Goal: Information Seeking & Learning: Learn about a topic

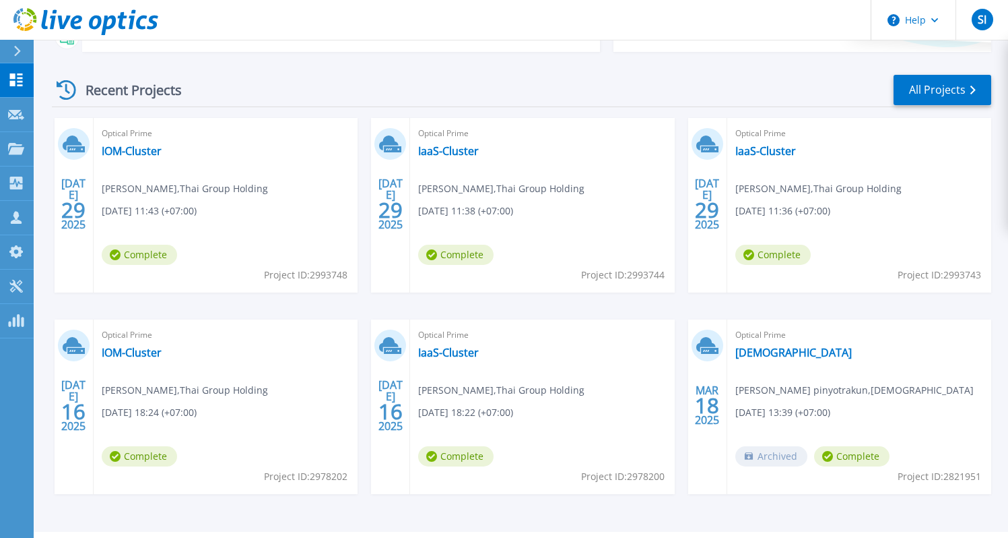
scroll to position [209, 0]
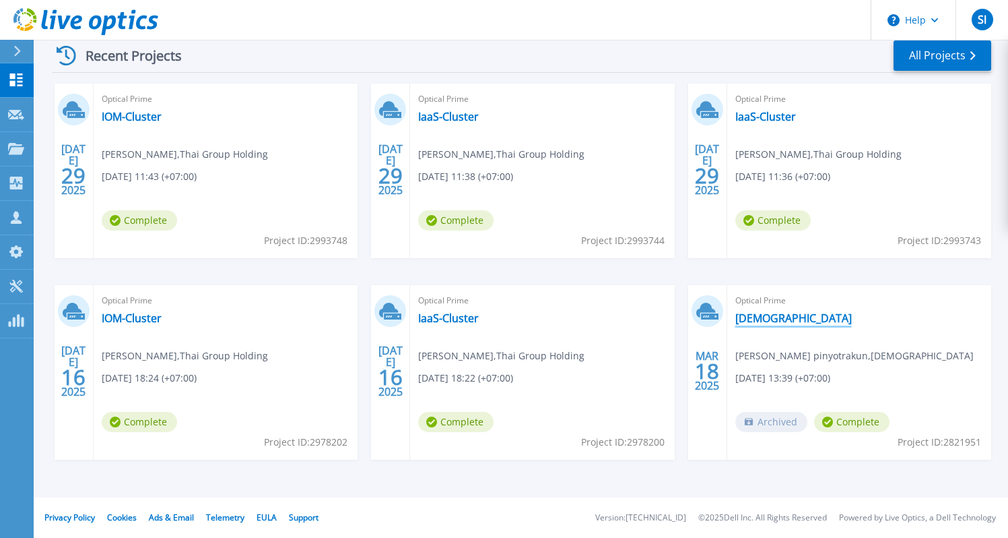
click at [767, 323] on link "[DEMOGRAPHIC_DATA]" at bounding box center [794, 317] width 117 height 13
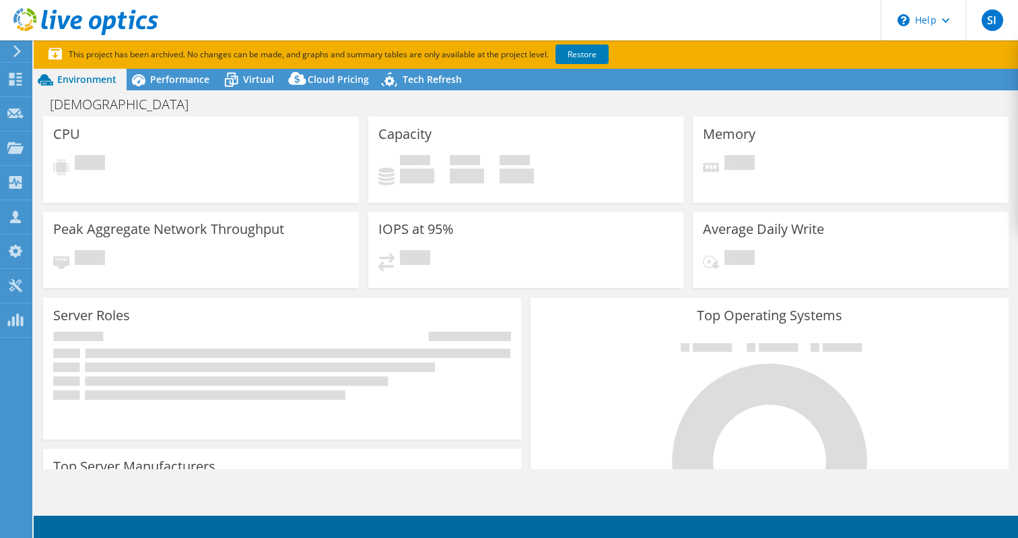
select select "USD"
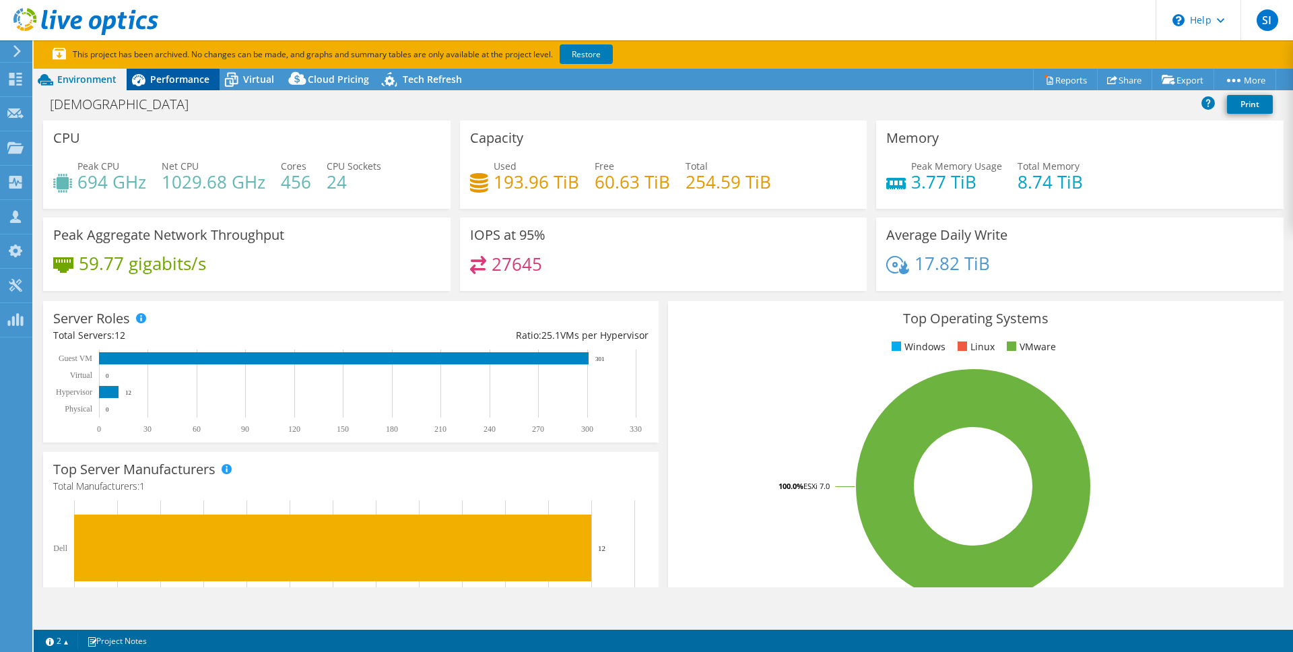
click at [181, 77] on span "Performance" at bounding box center [179, 79] width 59 height 13
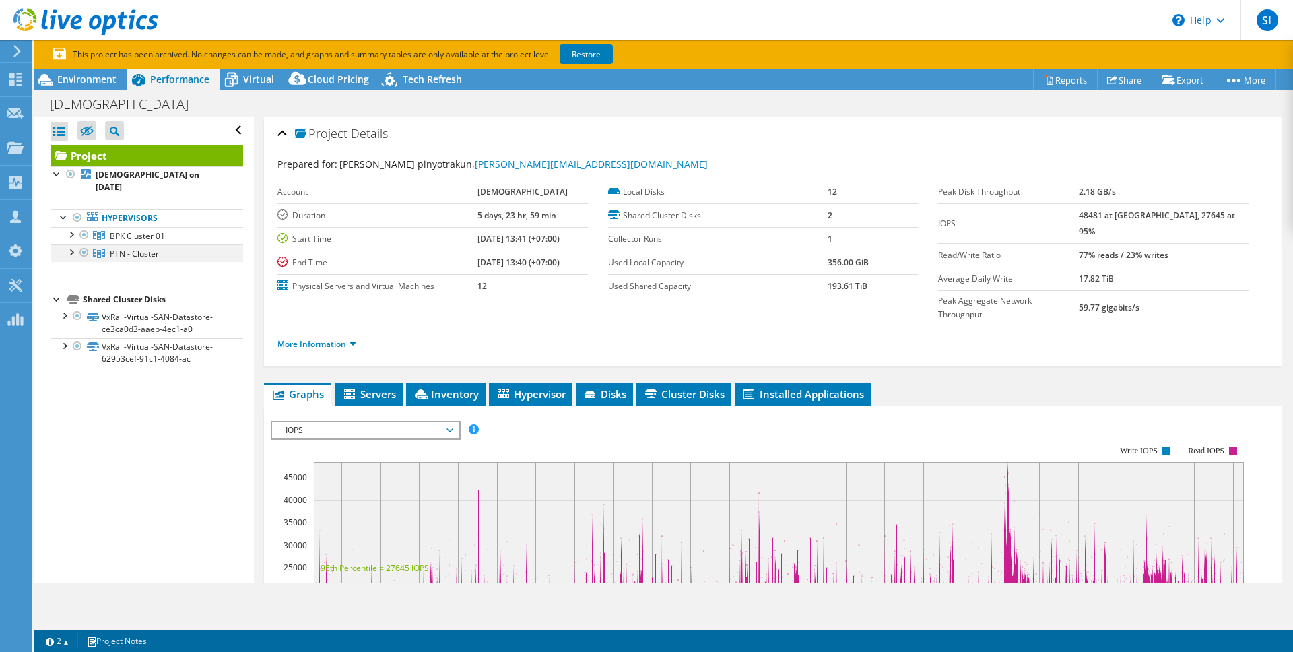
click at [84, 245] on div at bounding box center [83, 253] width 13 height 16
click at [120, 248] on span "PTN - Cluster" at bounding box center [134, 253] width 49 height 11
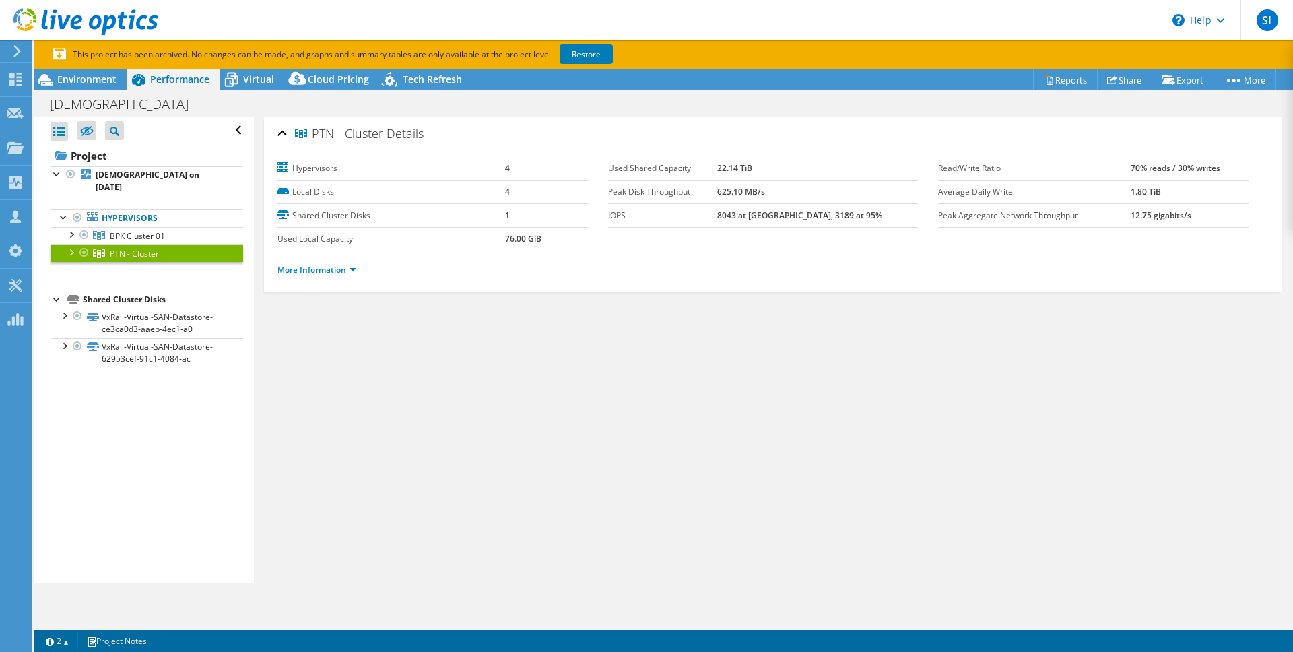
click at [84, 245] on div at bounding box center [83, 253] width 13 height 16
click at [591, 55] on link "Restore" at bounding box center [586, 54] width 53 height 20
click at [354, 266] on link "More Information" at bounding box center [317, 269] width 79 height 11
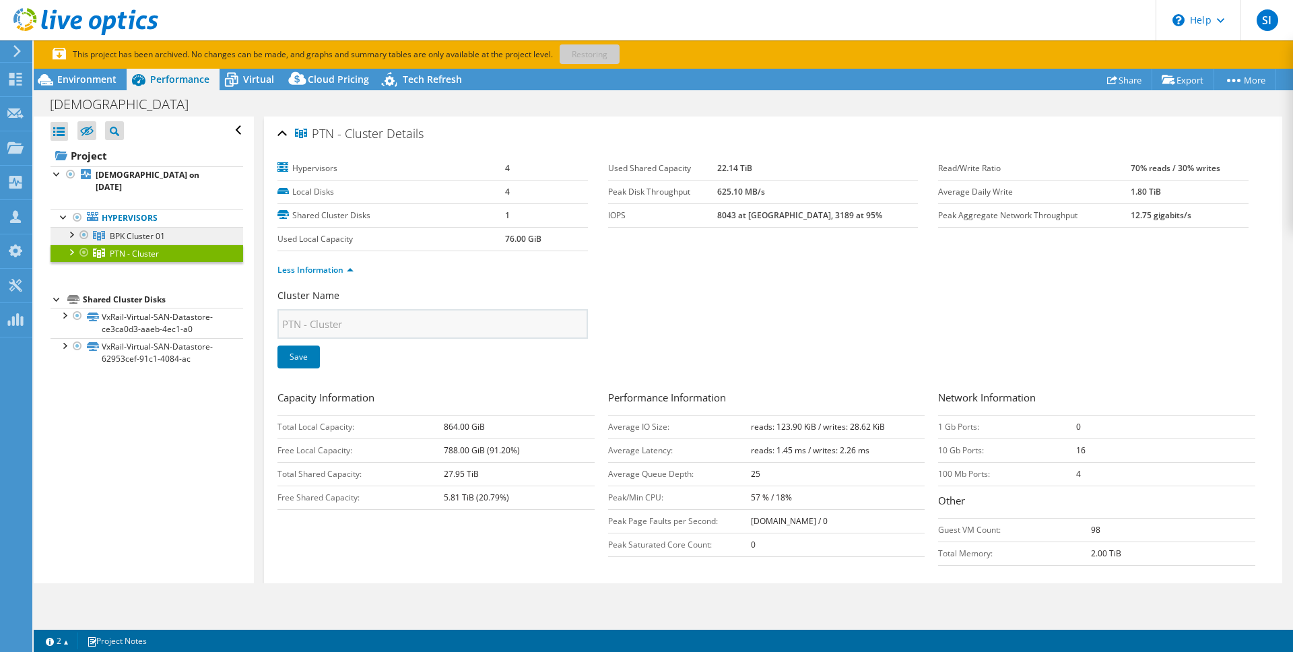
click at [160, 230] on span "BPK Cluster 01" at bounding box center [137, 235] width 55 height 11
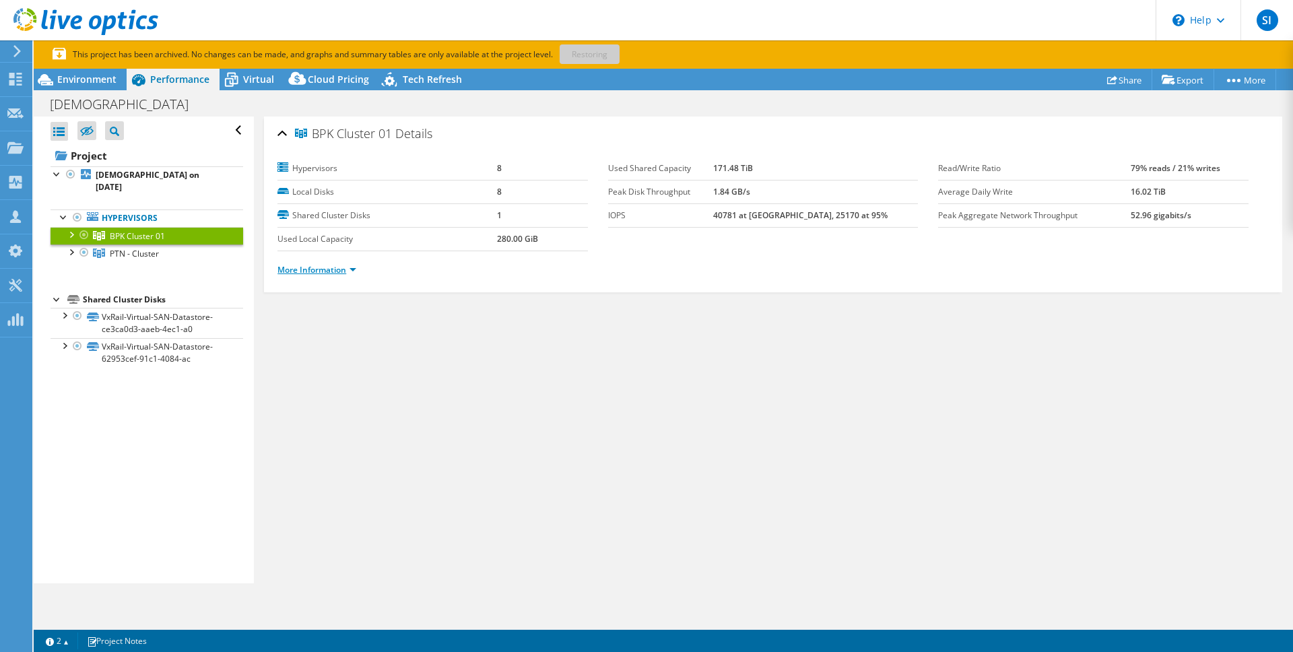
click at [321, 270] on link "More Information" at bounding box center [317, 269] width 79 height 11
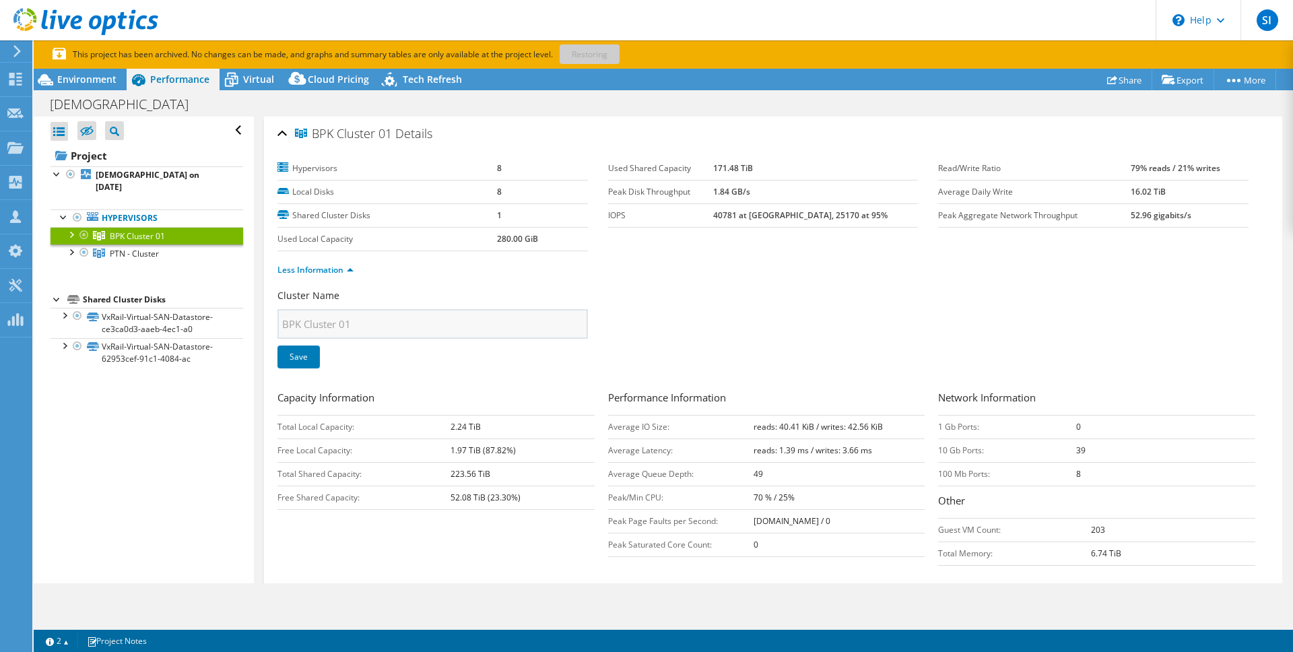
drag, startPoint x: 447, startPoint y: 473, endPoint x: 529, endPoint y: 480, distance: 83.2
click at [529, 480] on tr "Total Shared Capacity: 223.56 TiB" at bounding box center [436, 474] width 317 height 24
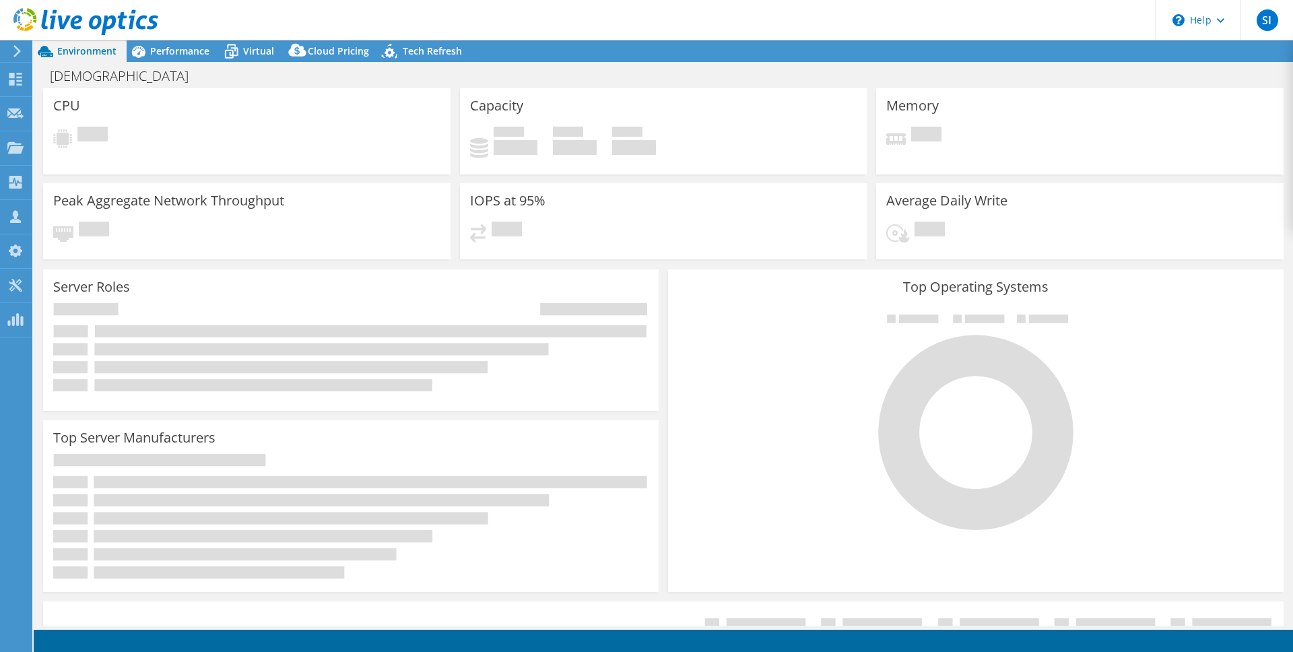
select select "USD"
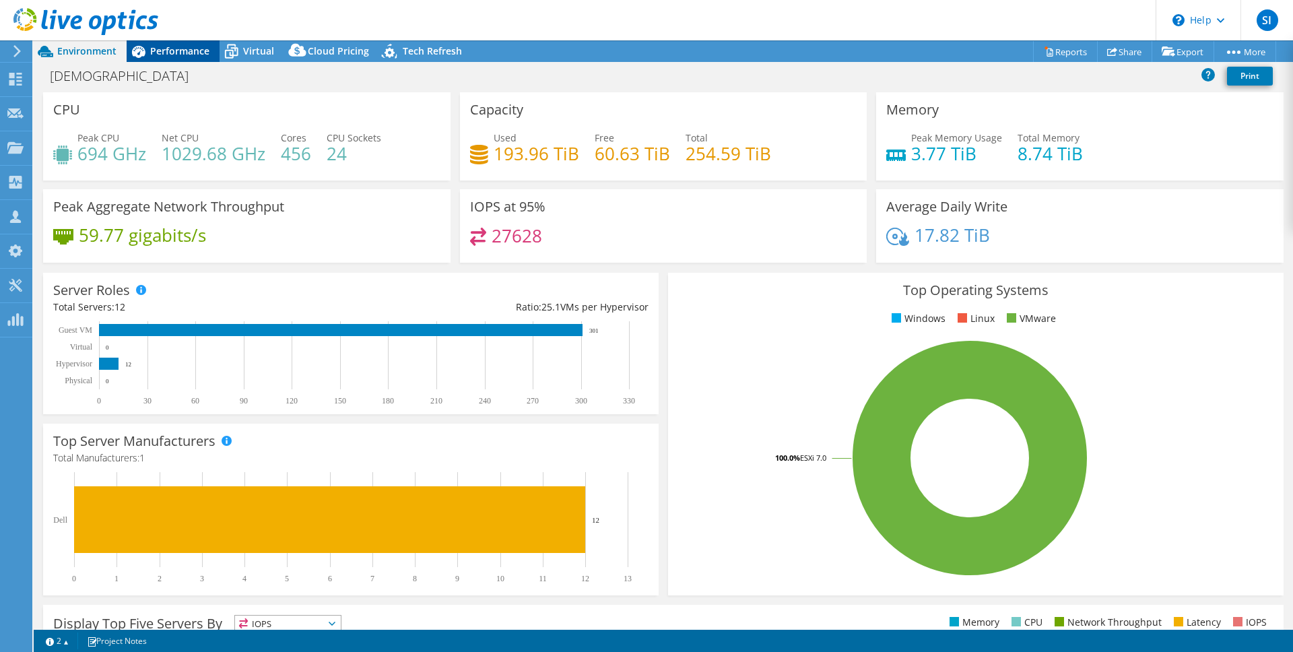
click at [169, 59] on div "Performance" at bounding box center [173, 51] width 93 height 22
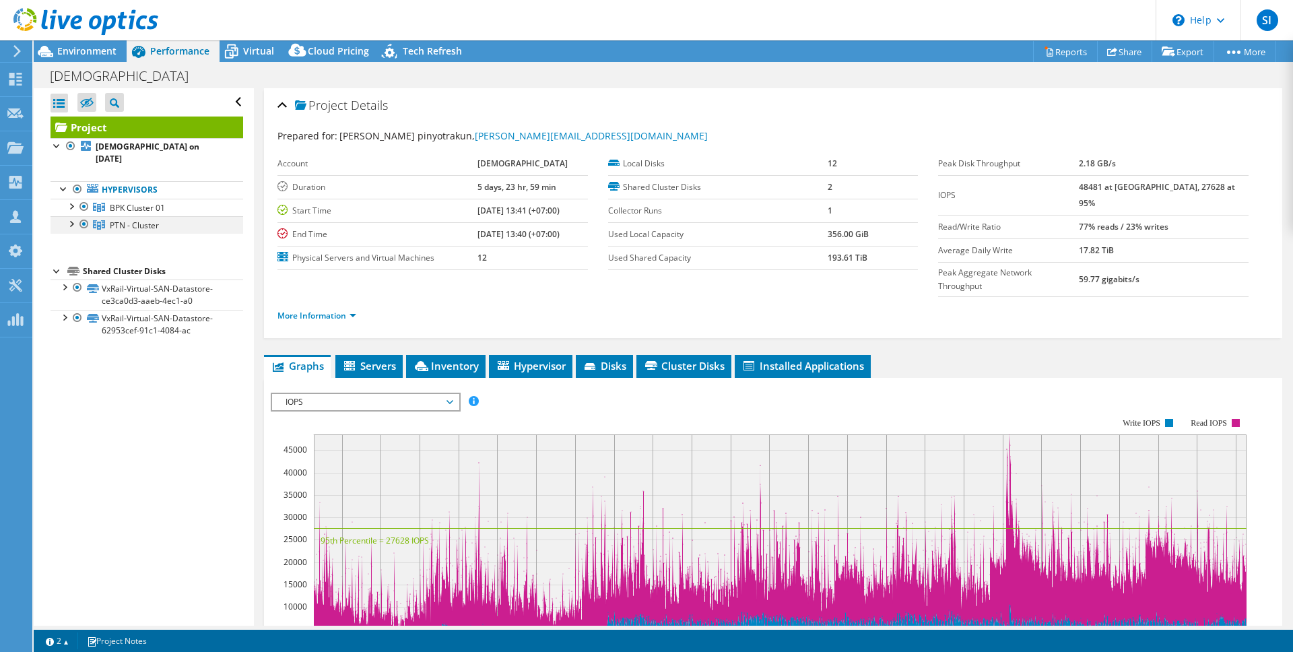
click at [71, 216] on div at bounding box center [70, 222] width 13 height 13
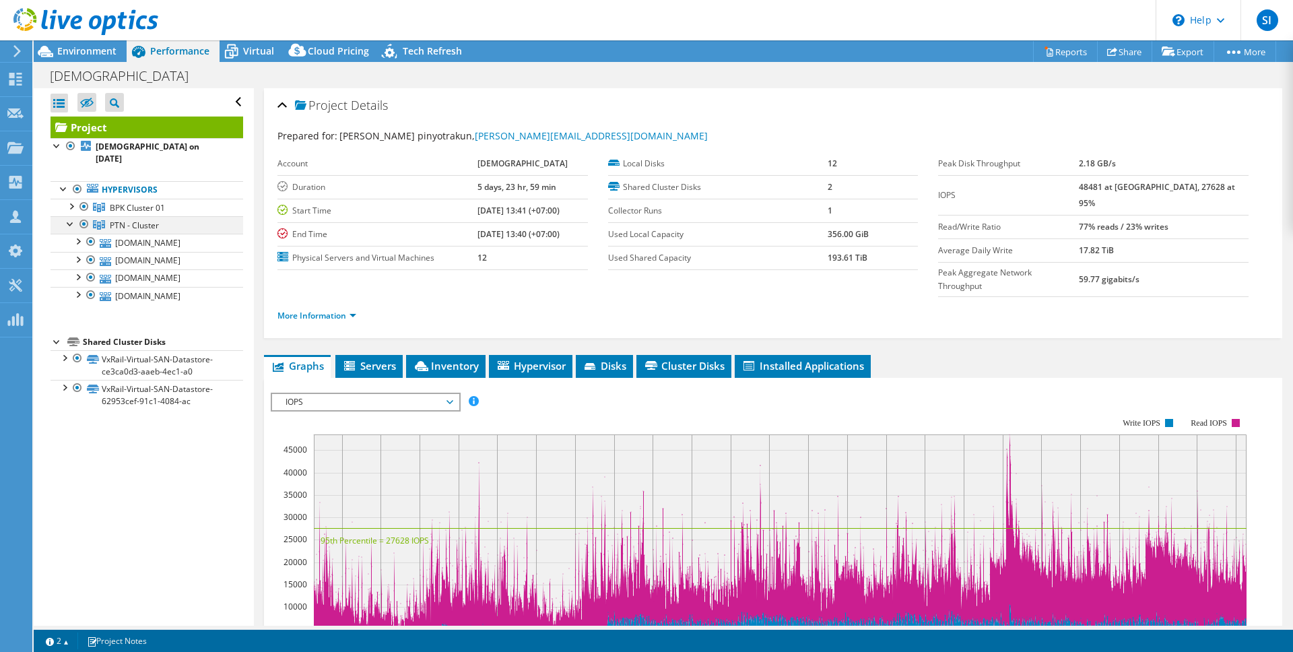
click at [82, 216] on div at bounding box center [83, 224] width 13 height 16
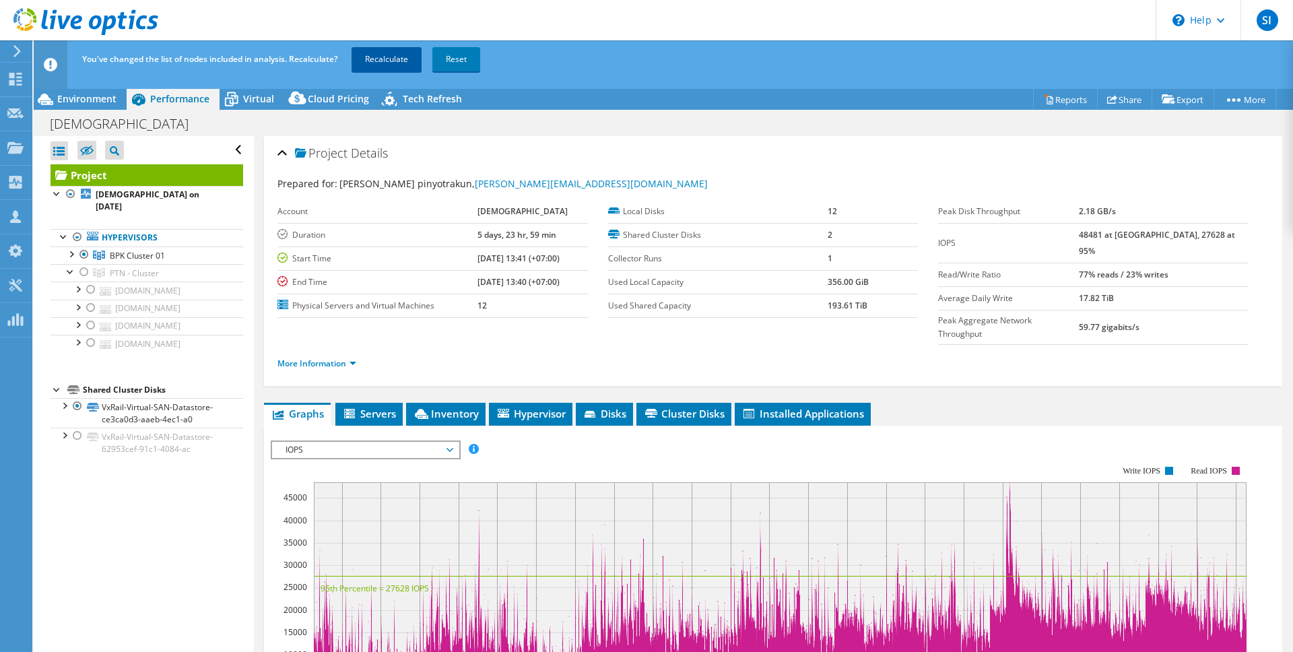
click at [391, 63] on link "Recalculate" at bounding box center [387, 59] width 70 height 24
click at [311, 358] on link "More Information" at bounding box center [317, 363] width 79 height 11
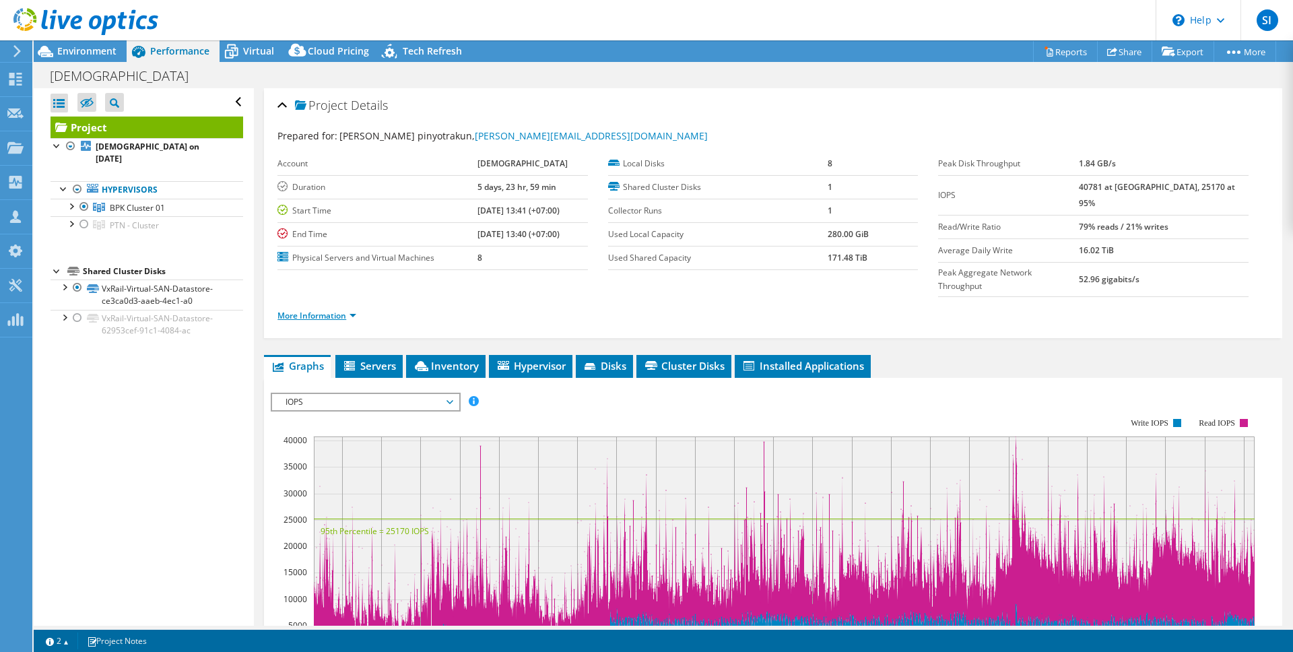
click at [336, 310] on link "More Information" at bounding box center [317, 315] width 79 height 11
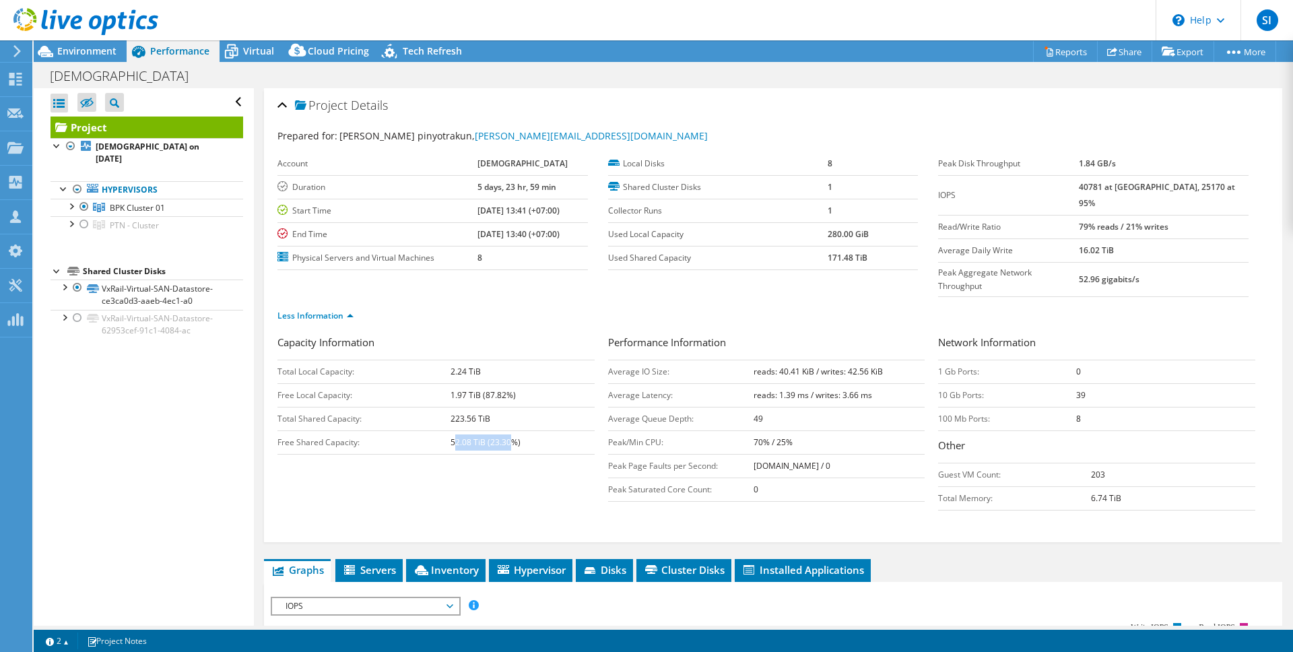
drag, startPoint x: 454, startPoint y: 415, endPoint x: 511, endPoint y: 422, distance: 57.0
click at [511, 430] on td "52.08 TiB (23.30%)" at bounding box center [523, 442] width 144 height 24
click at [583, 495] on div "Capacity Information Total Local Capacity: 2.24 TiB Free Local Capacity: 1.97 T…" at bounding box center [773, 437] width 991 height 204
click at [525, 563] on span "Hypervisor" at bounding box center [531, 569] width 70 height 13
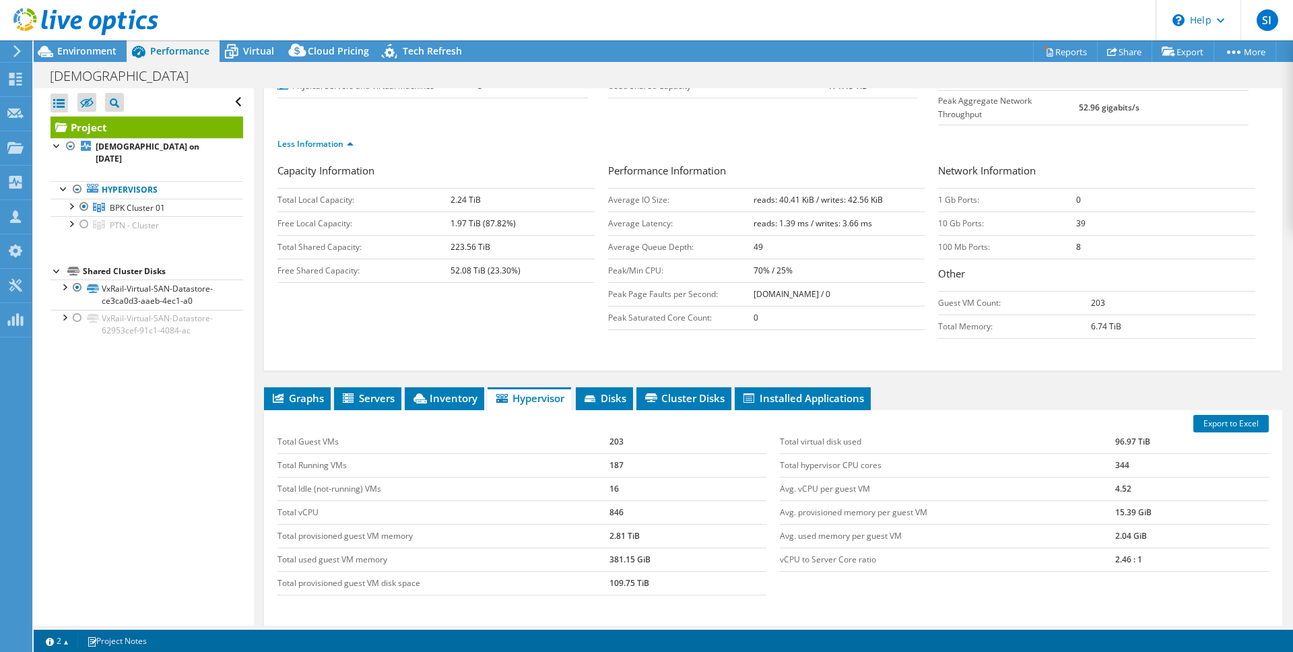
scroll to position [195, 0]
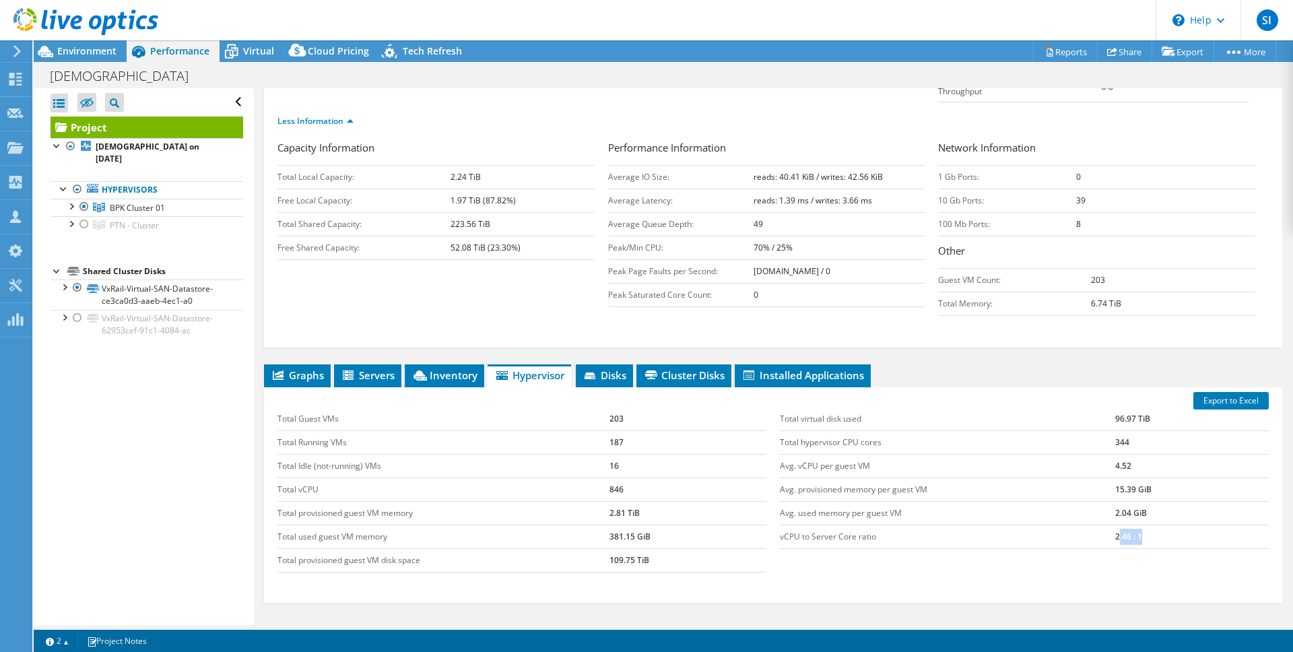
drag, startPoint x: 1110, startPoint y: 509, endPoint x: 1146, endPoint y: 511, distance: 36.4
click at [1147, 525] on td "2.46 : 1" at bounding box center [1192, 537] width 154 height 24
click at [1162, 564] on div "Export to Excel Total Guest VMs 203 Total Running VMs 187 Total Idle (not-runni…" at bounding box center [773, 495] width 1018 height 216
drag, startPoint x: 610, startPoint y: 391, endPoint x: 621, endPoint y: 391, distance: 11.5
click at [621, 408] on td "203" at bounding box center [688, 420] width 157 height 24
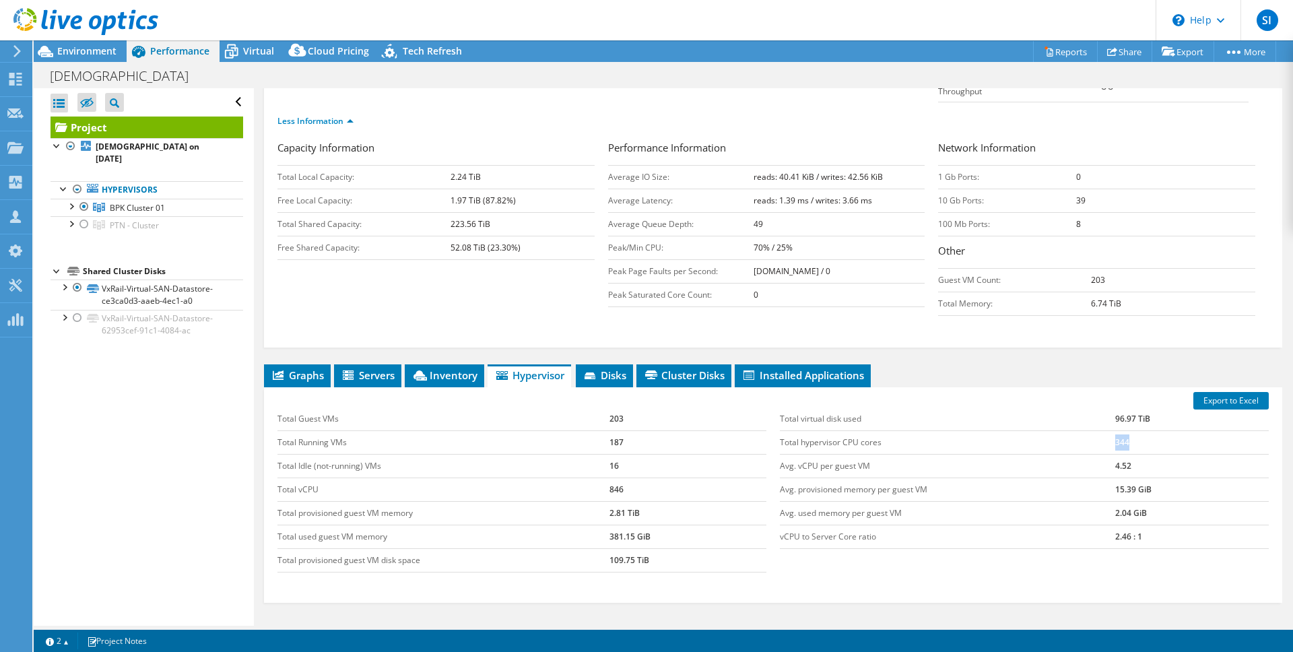
drag, startPoint x: 1101, startPoint y: 414, endPoint x: 1143, endPoint y: 414, distance: 42.4
click at [1143, 430] on tr "Total hypervisor CPU cores 344" at bounding box center [1024, 442] width 489 height 24
drag, startPoint x: 1112, startPoint y: 511, endPoint x: 1140, endPoint y: 512, distance: 28.3
click at [1140, 525] on td "2.46 : 1" at bounding box center [1192, 537] width 154 height 24
drag, startPoint x: 610, startPoint y: 514, endPoint x: 630, endPoint y: 519, distance: 20.1
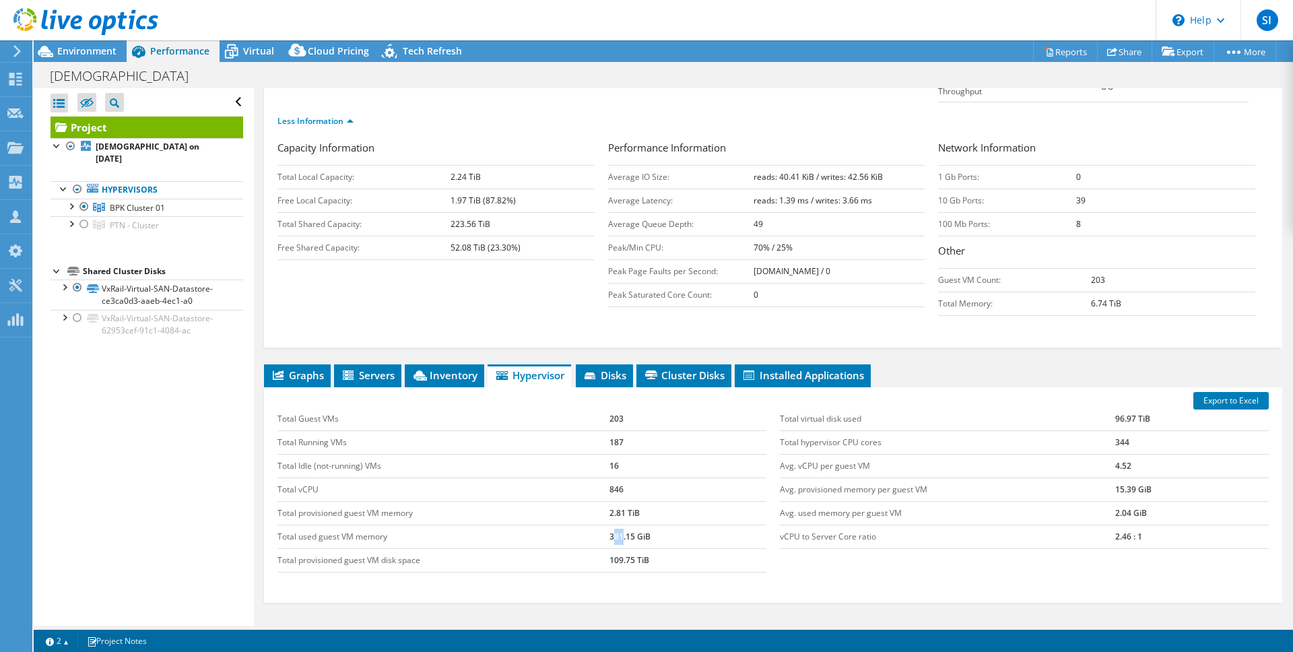
click at [620, 525] on td "381.15 GiB" at bounding box center [688, 537] width 157 height 24
drag, startPoint x: 608, startPoint y: 538, endPoint x: 647, endPoint y: 536, distance: 39.8
click at [647, 548] on td "109.75 TiB" at bounding box center [688, 560] width 157 height 24
drag, startPoint x: 1118, startPoint y: 511, endPoint x: 1128, endPoint y: 511, distance: 9.5
click at [1127, 525] on td "2.46 : 1" at bounding box center [1192, 537] width 154 height 24
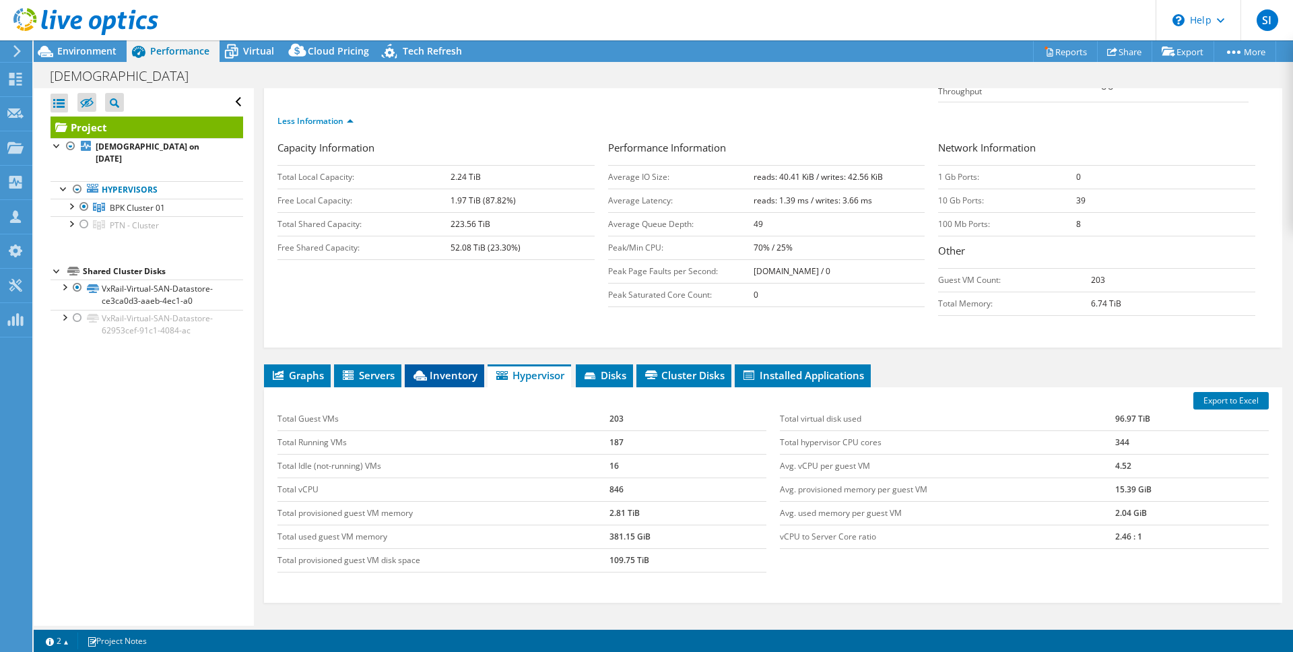
click at [427, 370] on icon at bounding box center [420, 375] width 13 height 10
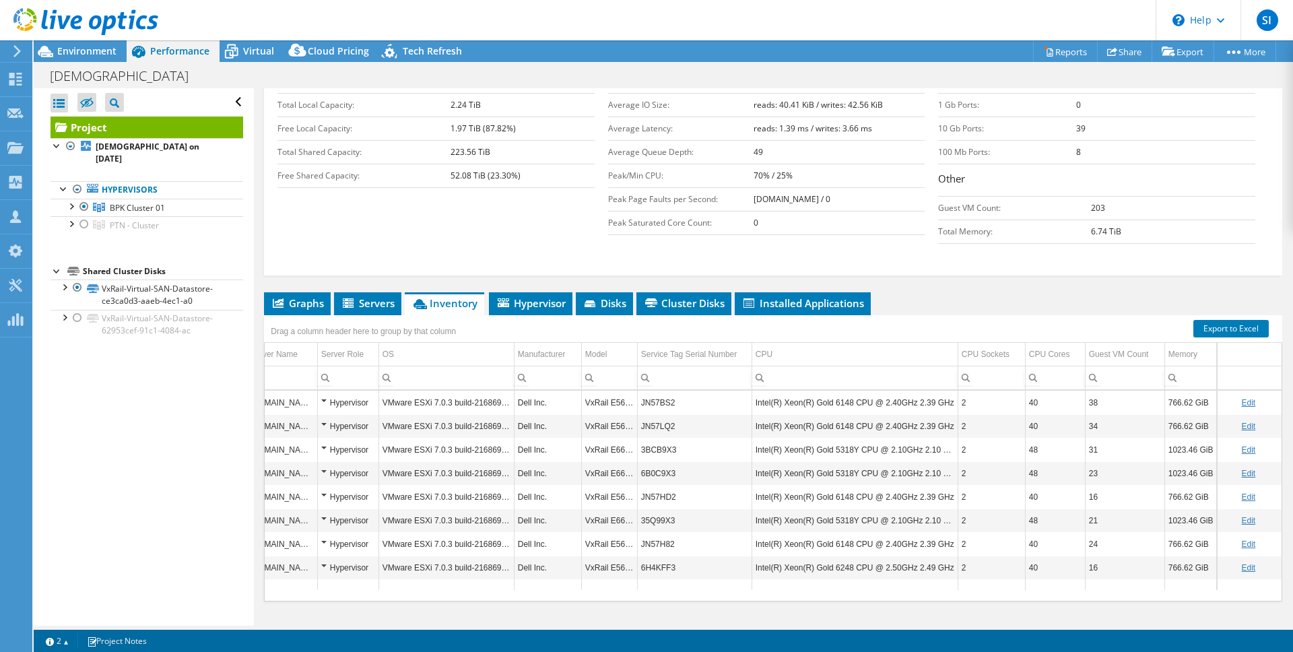
scroll to position [0, 28]
click at [356, 298] on icon at bounding box center [349, 303] width 13 height 11
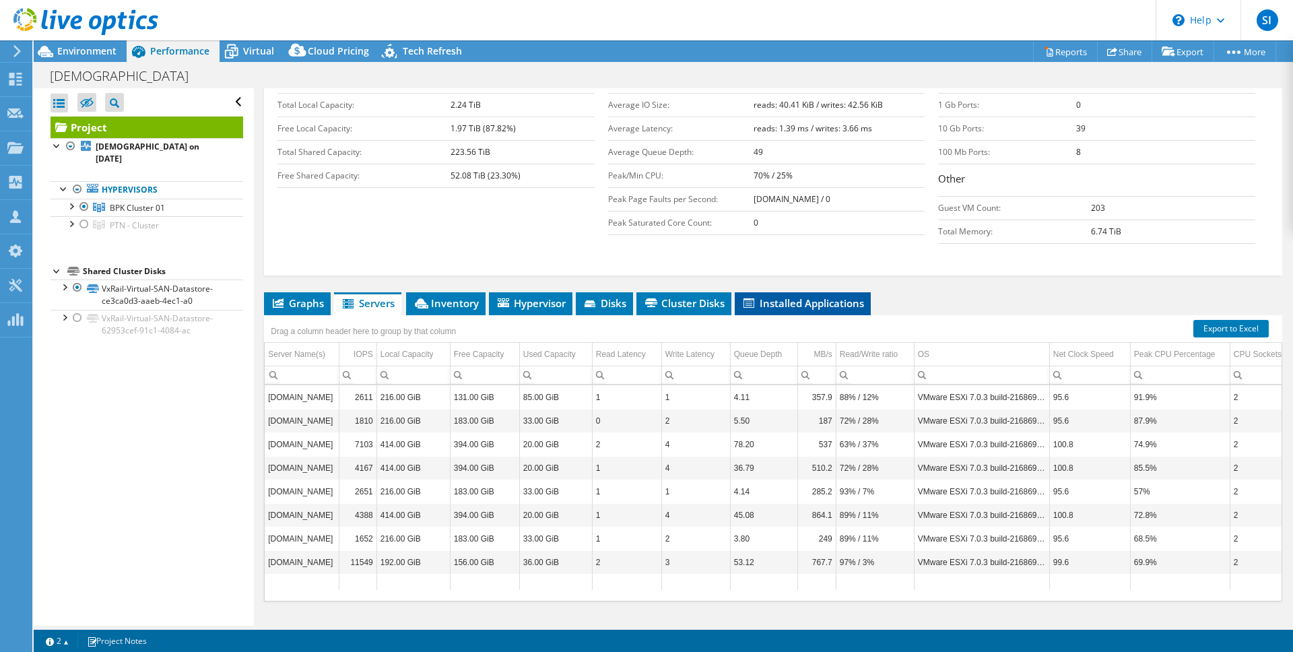
click at [843, 292] on li "Installed Applications" at bounding box center [803, 303] width 136 height 23
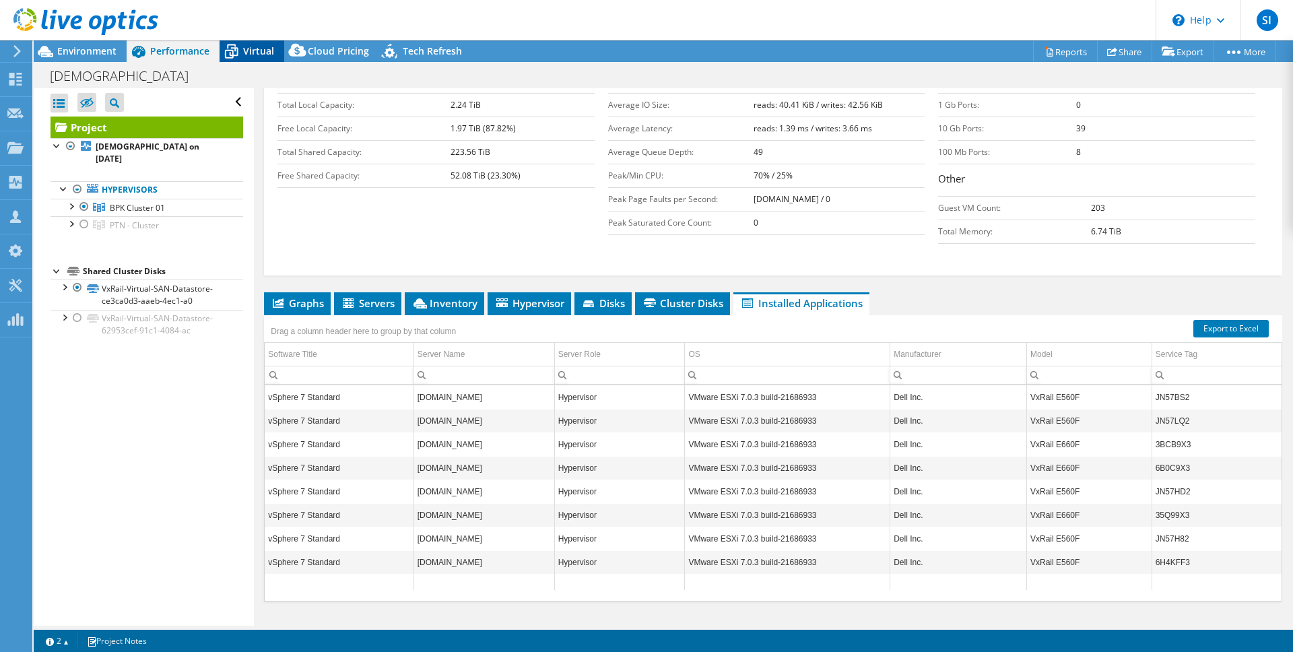
click at [253, 48] on span "Virtual" at bounding box center [258, 50] width 31 height 13
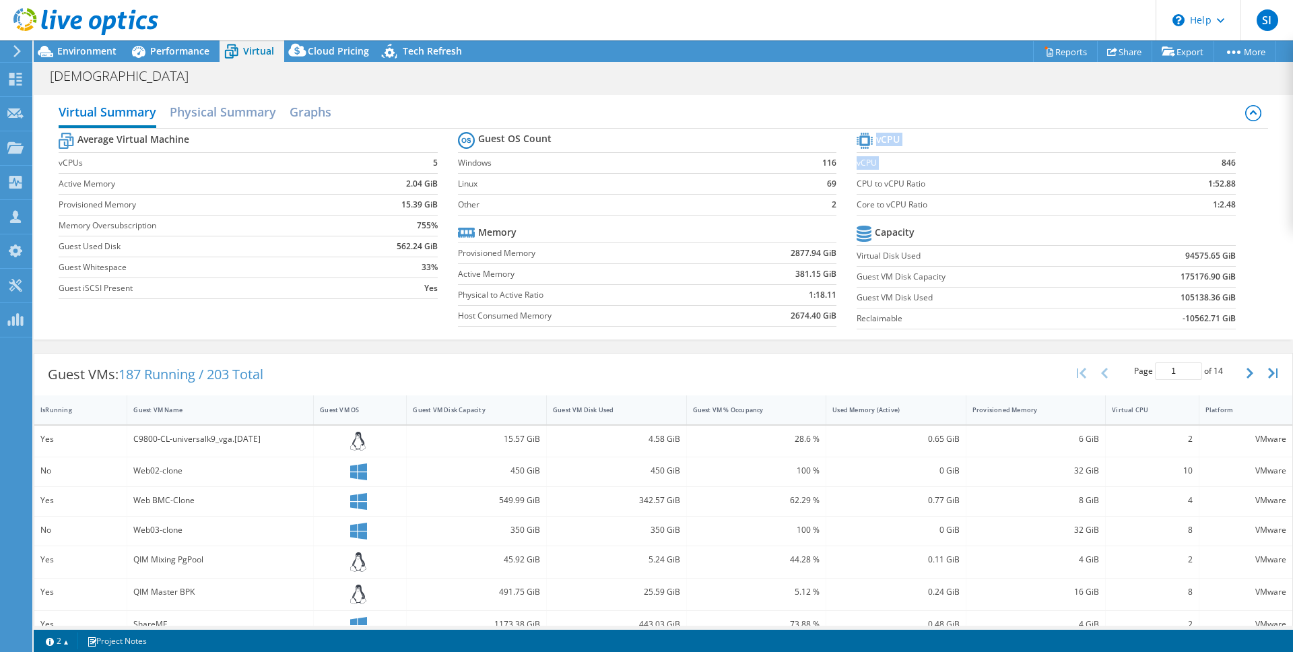
drag, startPoint x: 1212, startPoint y: 162, endPoint x: 1227, endPoint y: 158, distance: 15.4
click at [1227, 158] on section "vCPU vCPU 846 CPU to vCPU Ratio 1:52.88 Core to vCPU Ratio 1:2.48 Capacity Virt…" at bounding box center [1056, 232] width 399 height 207
click at [1006, 70] on div "[DEMOGRAPHIC_DATA] Print" at bounding box center [664, 75] width 1260 height 25
click at [170, 48] on span "Performance" at bounding box center [179, 50] width 59 height 13
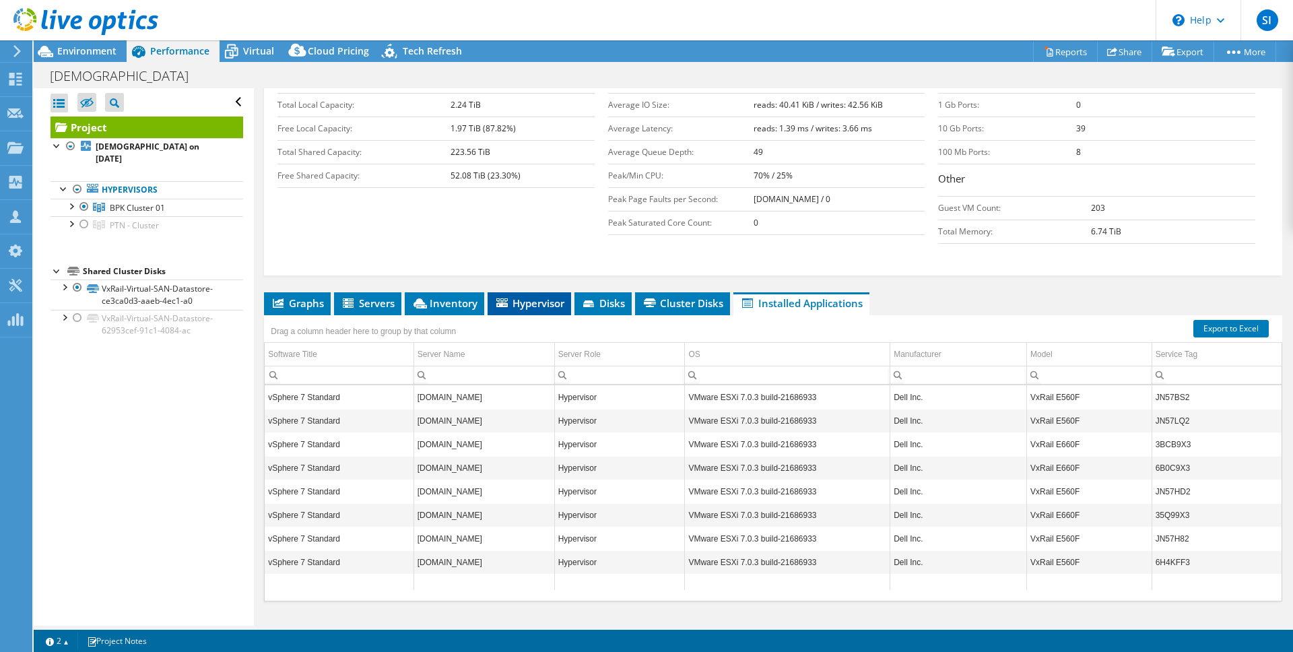
click at [546, 292] on li "Hypervisor" at bounding box center [530, 303] width 84 height 23
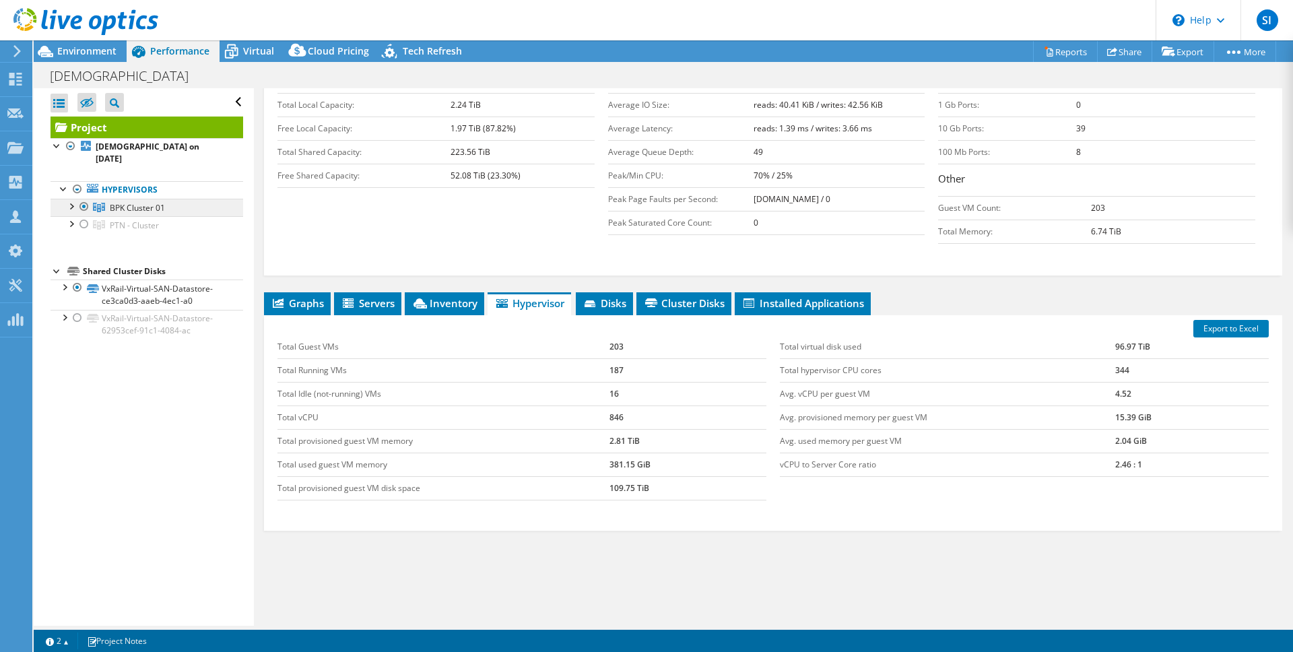
click at [199, 199] on link "BPK Cluster 01" at bounding box center [147, 208] width 193 height 18
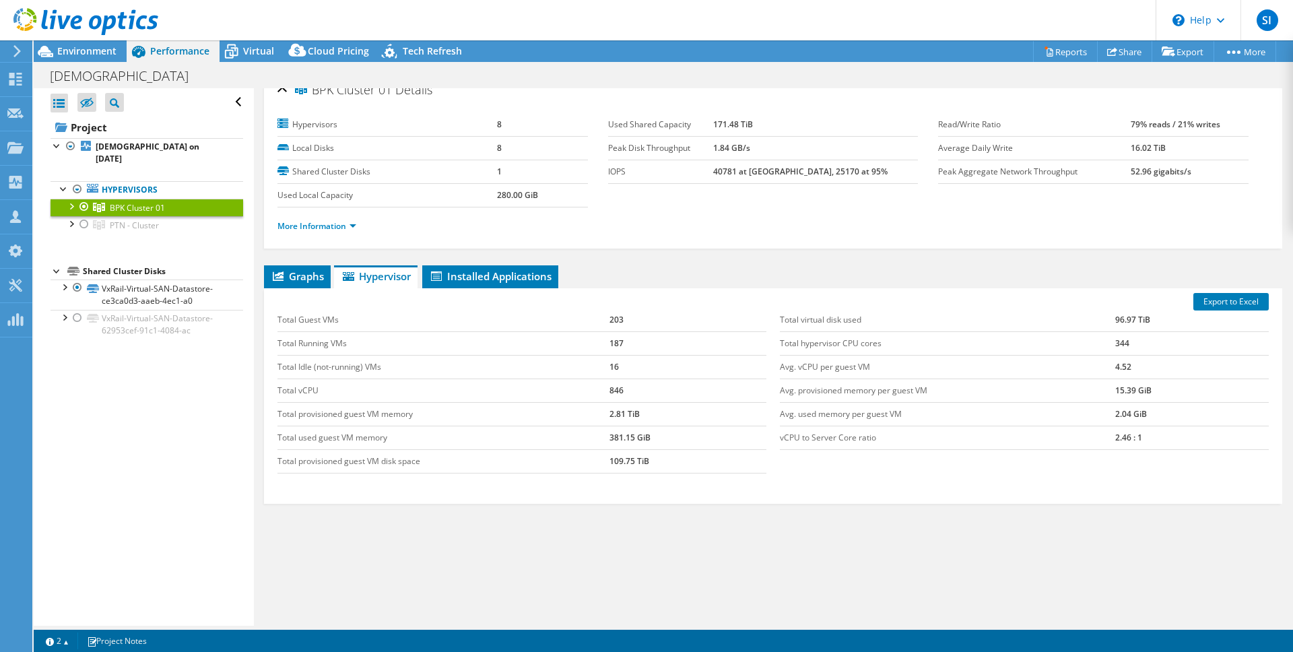
scroll to position [15, 0]
click at [123, 144] on b "[DEMOGRAPHIC_DATA] on [DATE]" at bounding box center [148, 153] width 104 height 24
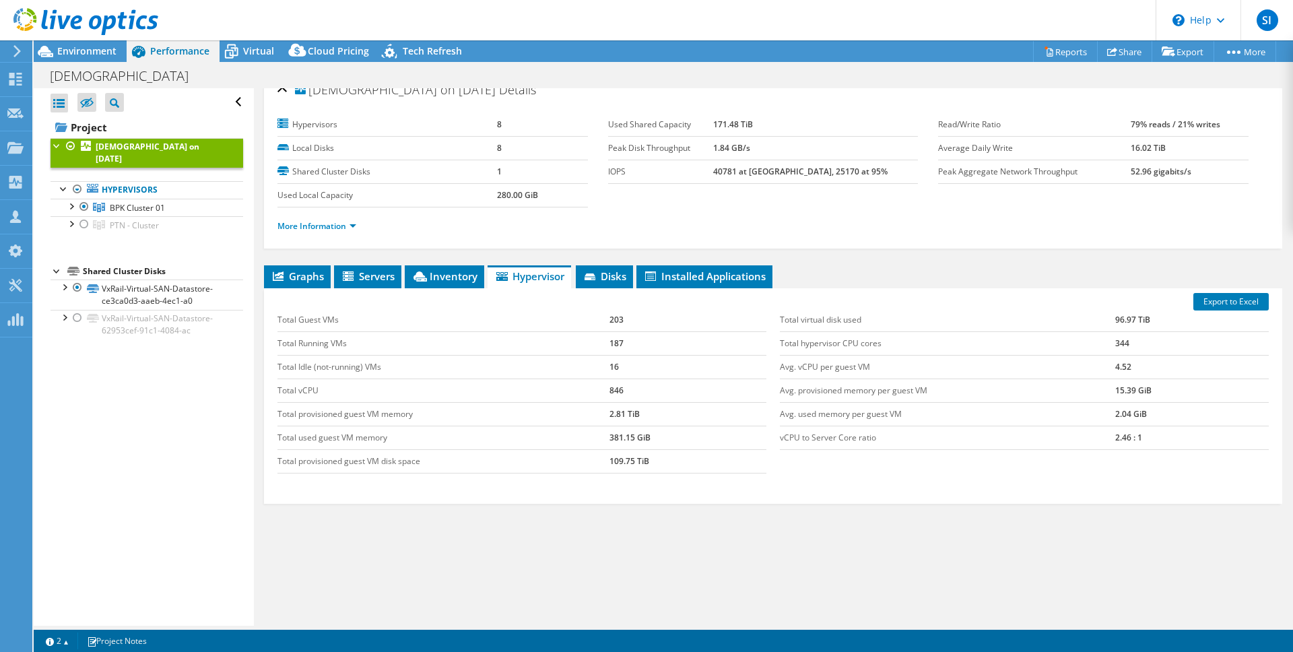
scroll to position [48, 0]
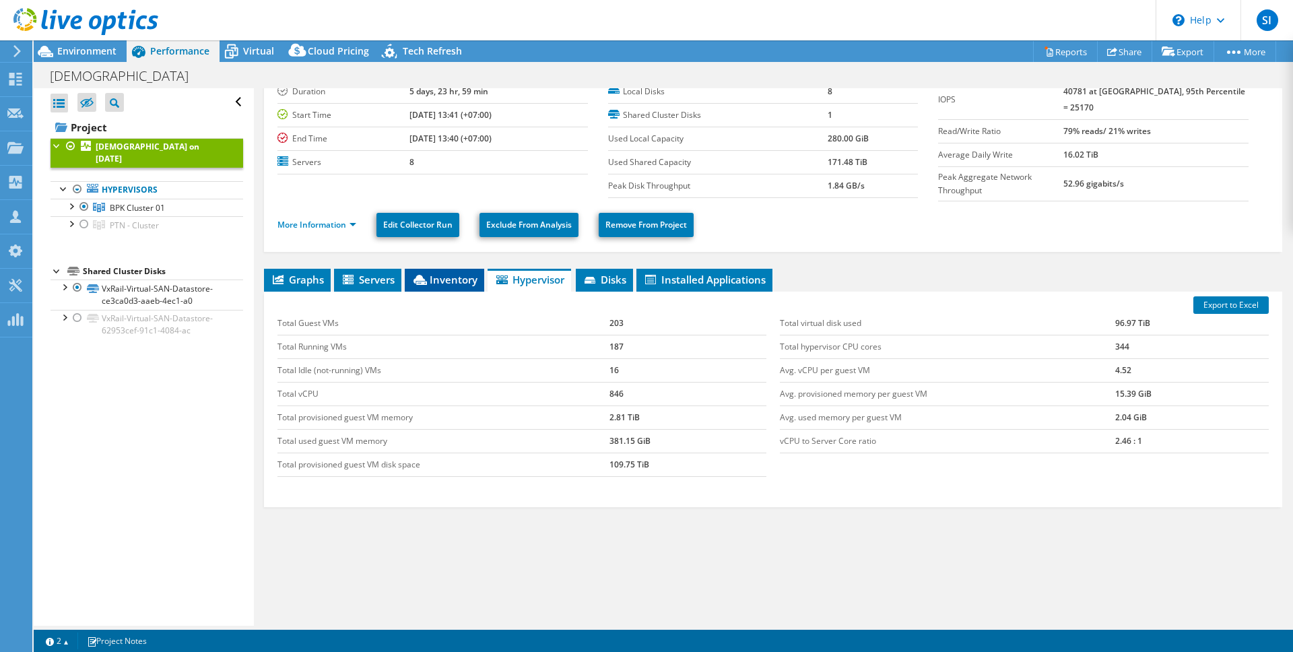
click at [422, 276] on icon at bounding box center [420, 280] width 13 height 10
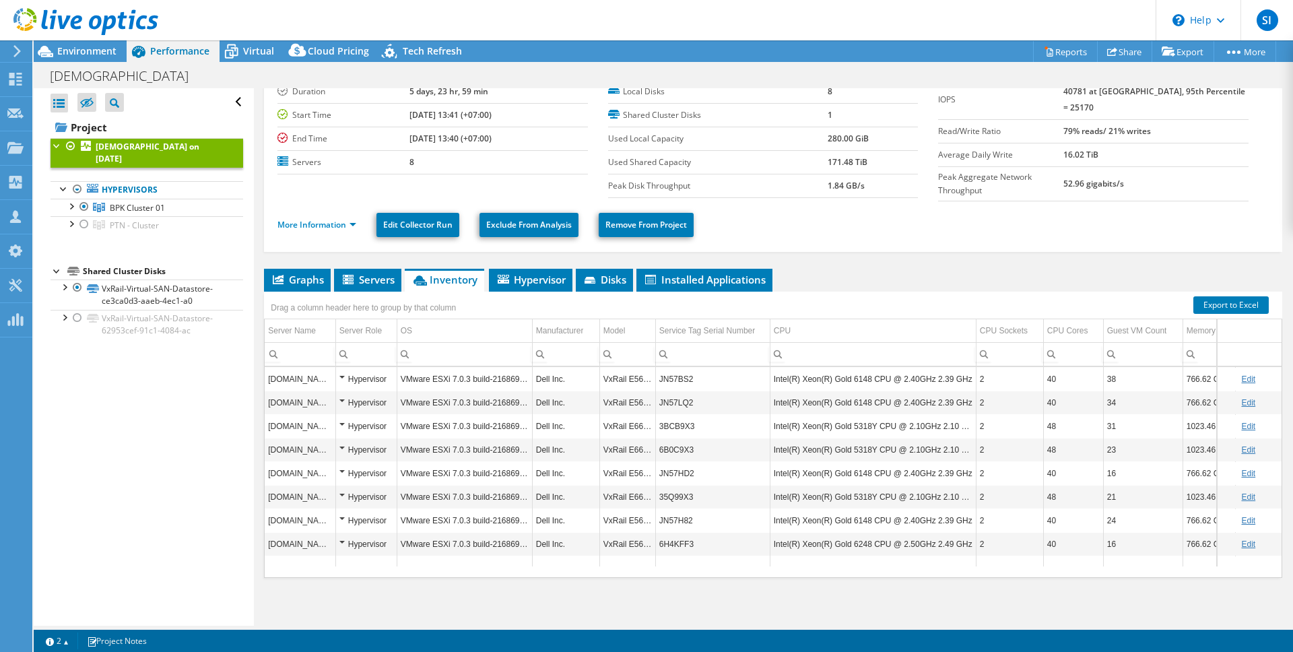
click at [866, 377] on td "Intel(R) Xeon(R) Gold 6148 CPU @ 2.40GHz 2.39 GHz" at bounding box center [873, 379] width 206 height 24
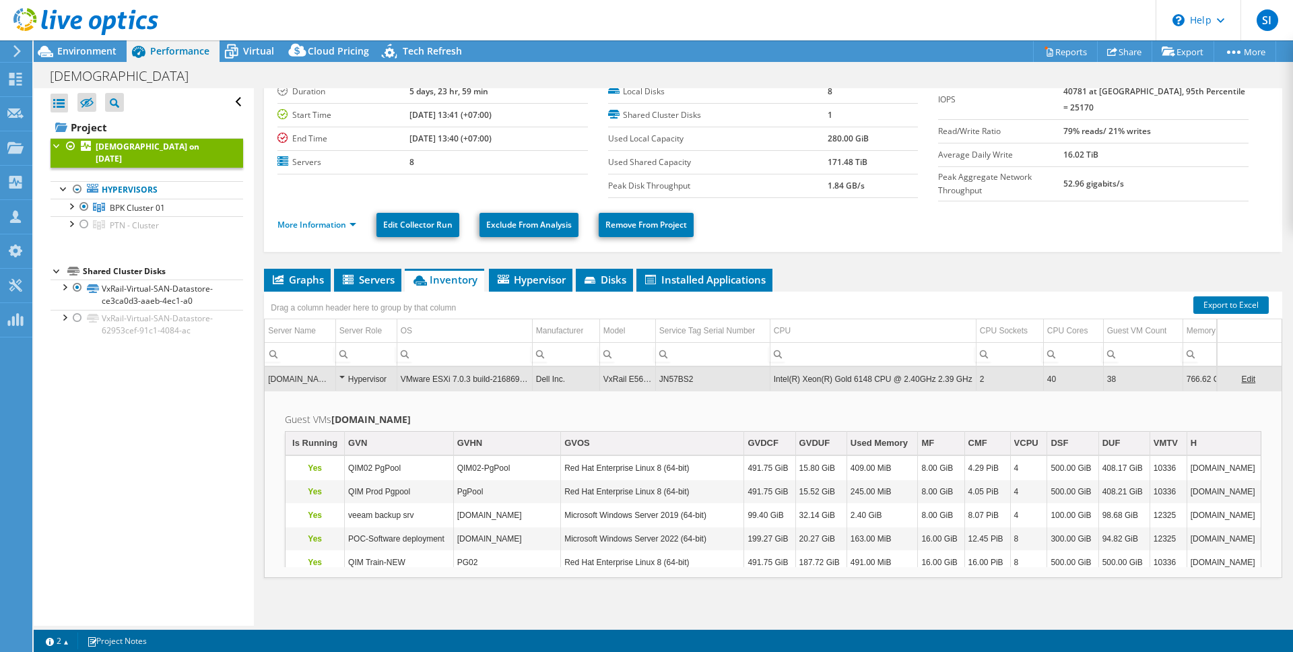
click at [872, 378] on td "Intel(R) Xeon(R) Gold 6148 CPU @ 2.40GHz 2.39 GHz" at bounding box center [873, 379] width 206 height 24
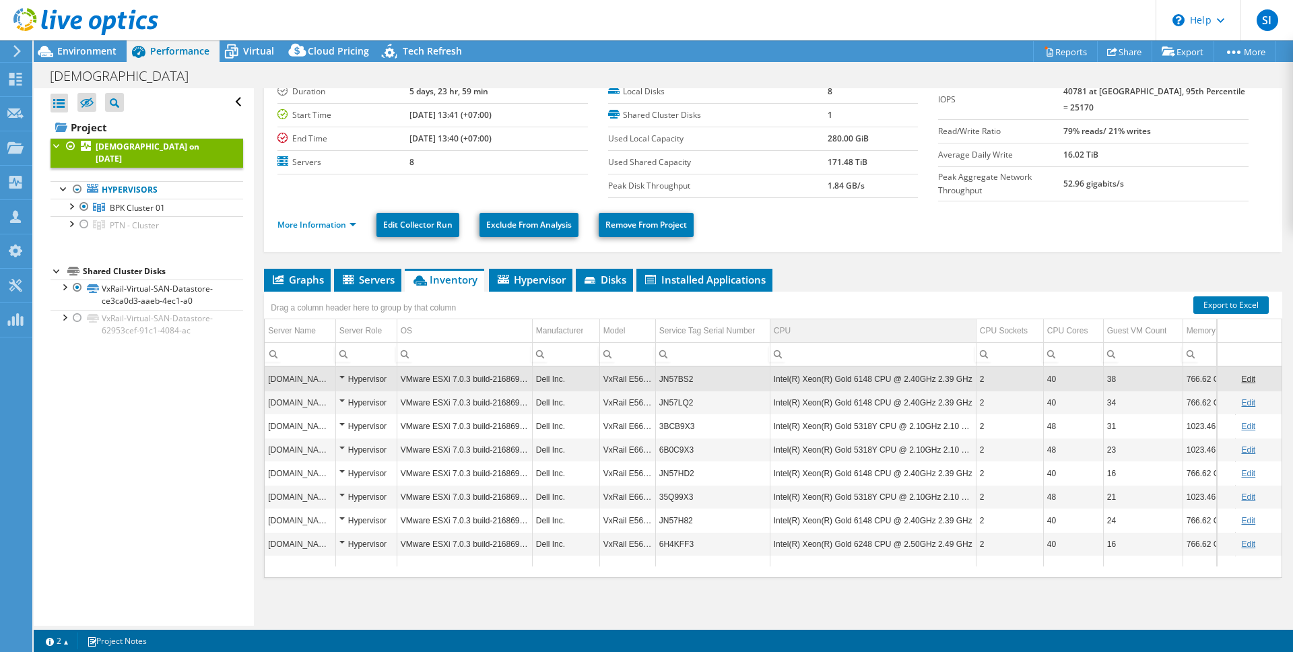
scroll to position [0, 0]
